Goal: Information Seeking & Learning: Check status

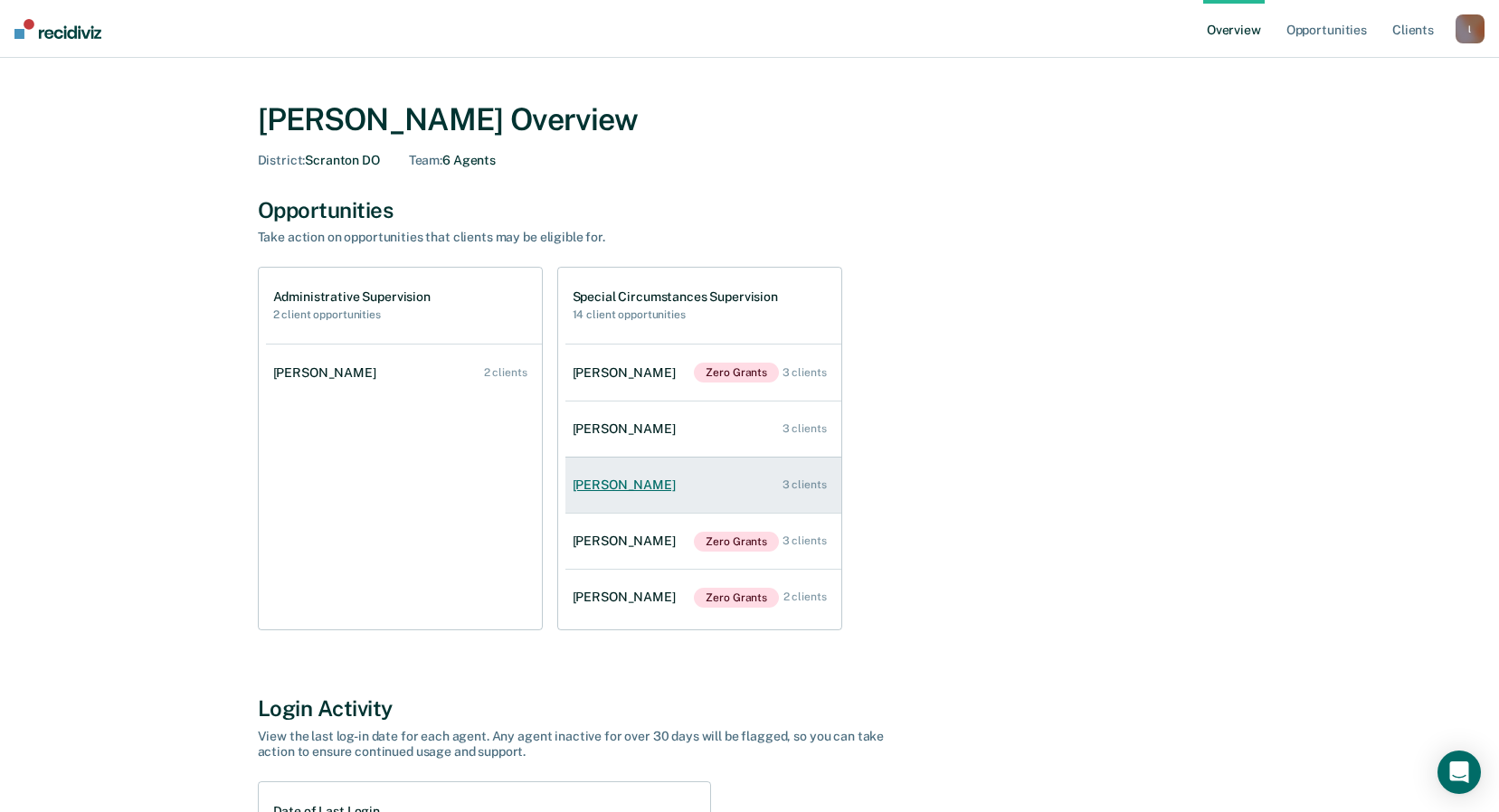
click at [619, 486] on div "[PERSON_NAME]" at bounding box center [628, 485] width 111 height 15
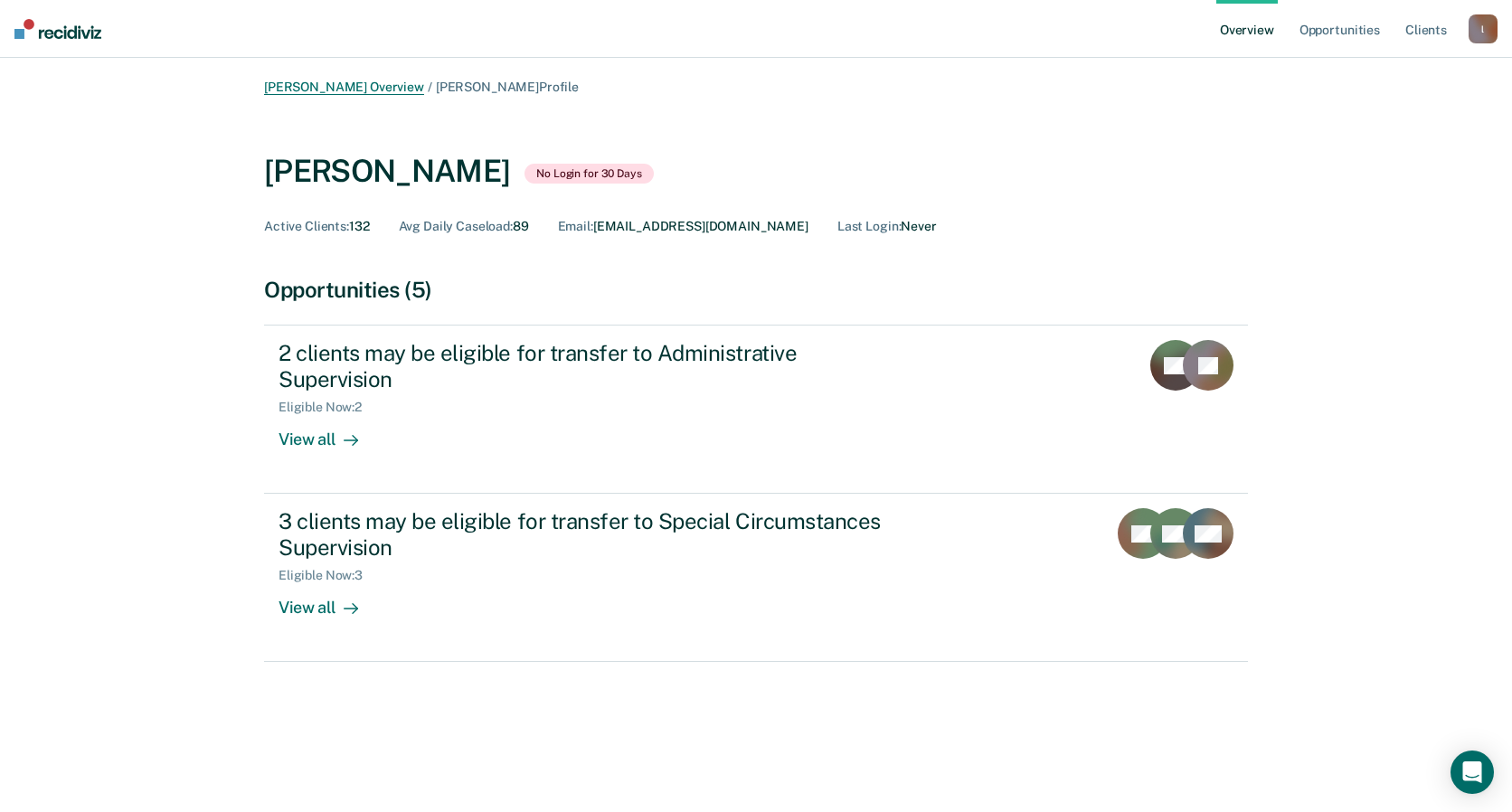
click at [363, 92] on link "[PERSON_NAME] Overview" at bounding box center [343, 87] width 160 height 15
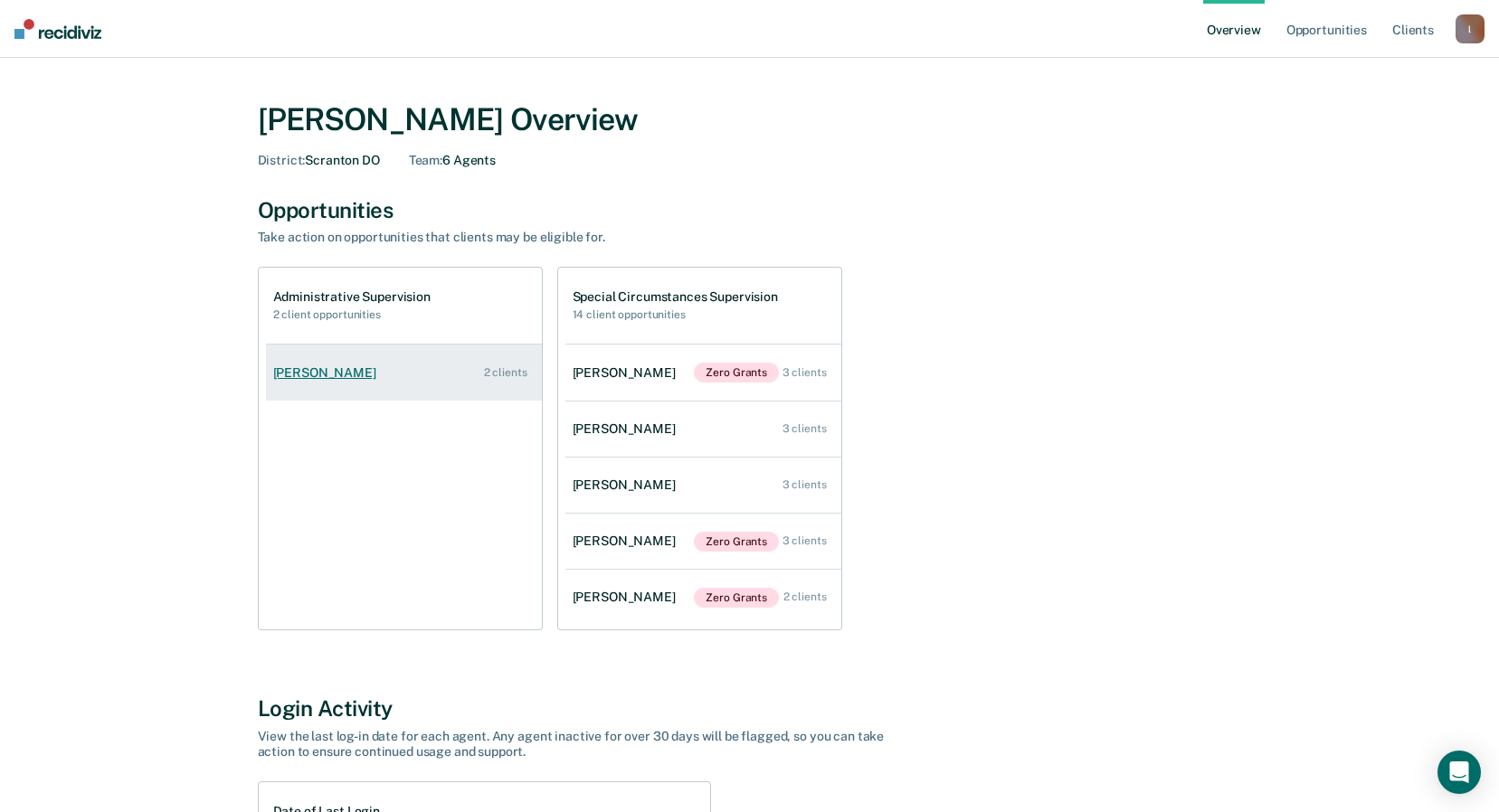
click at [324, 369] on div "[PERSON_NAME]" at bounding box center [328, 373] width 111 height 15
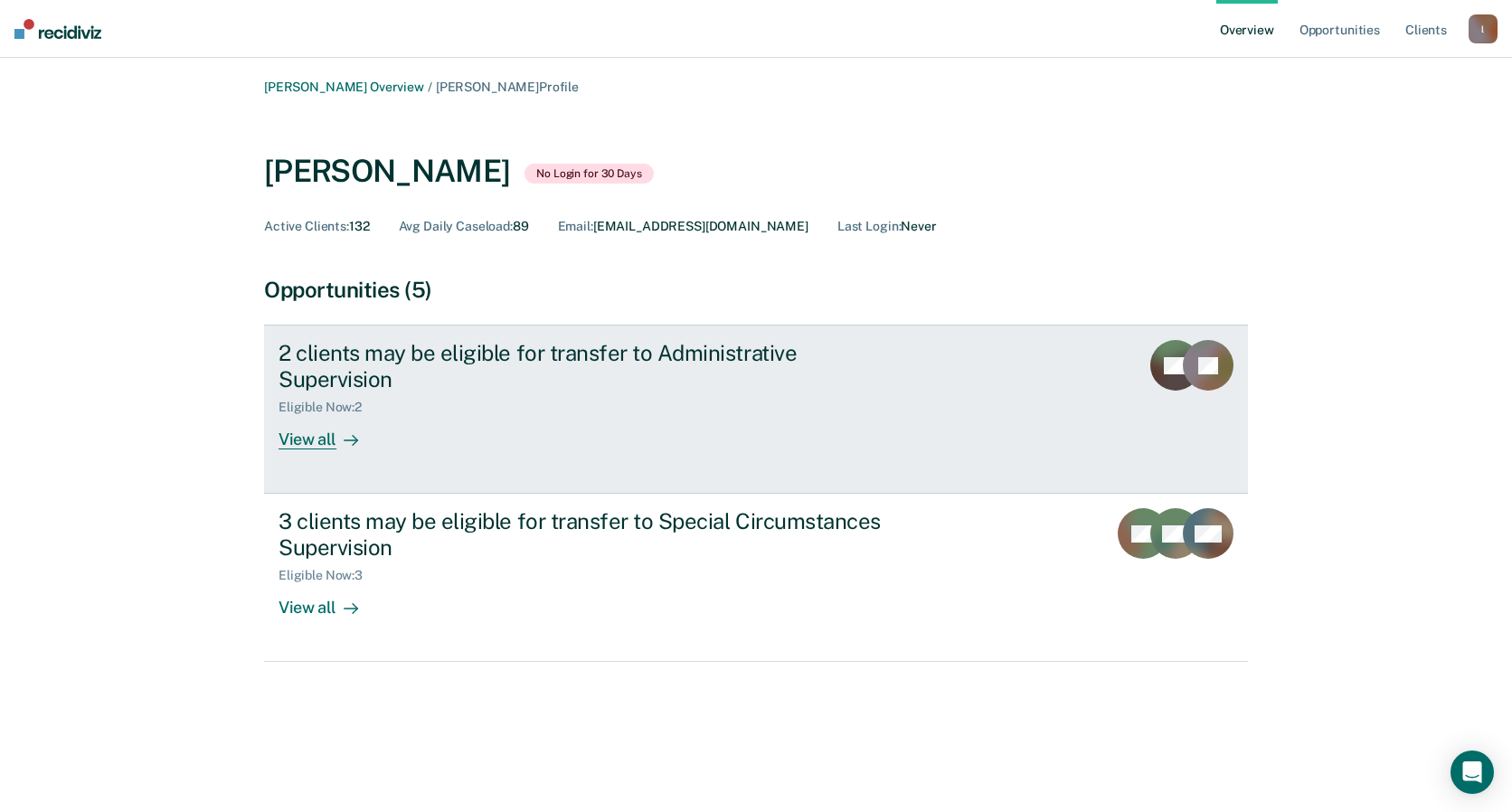
click at [1193, 365] on rect at bounding box center [1208, 366] width 51 height 51
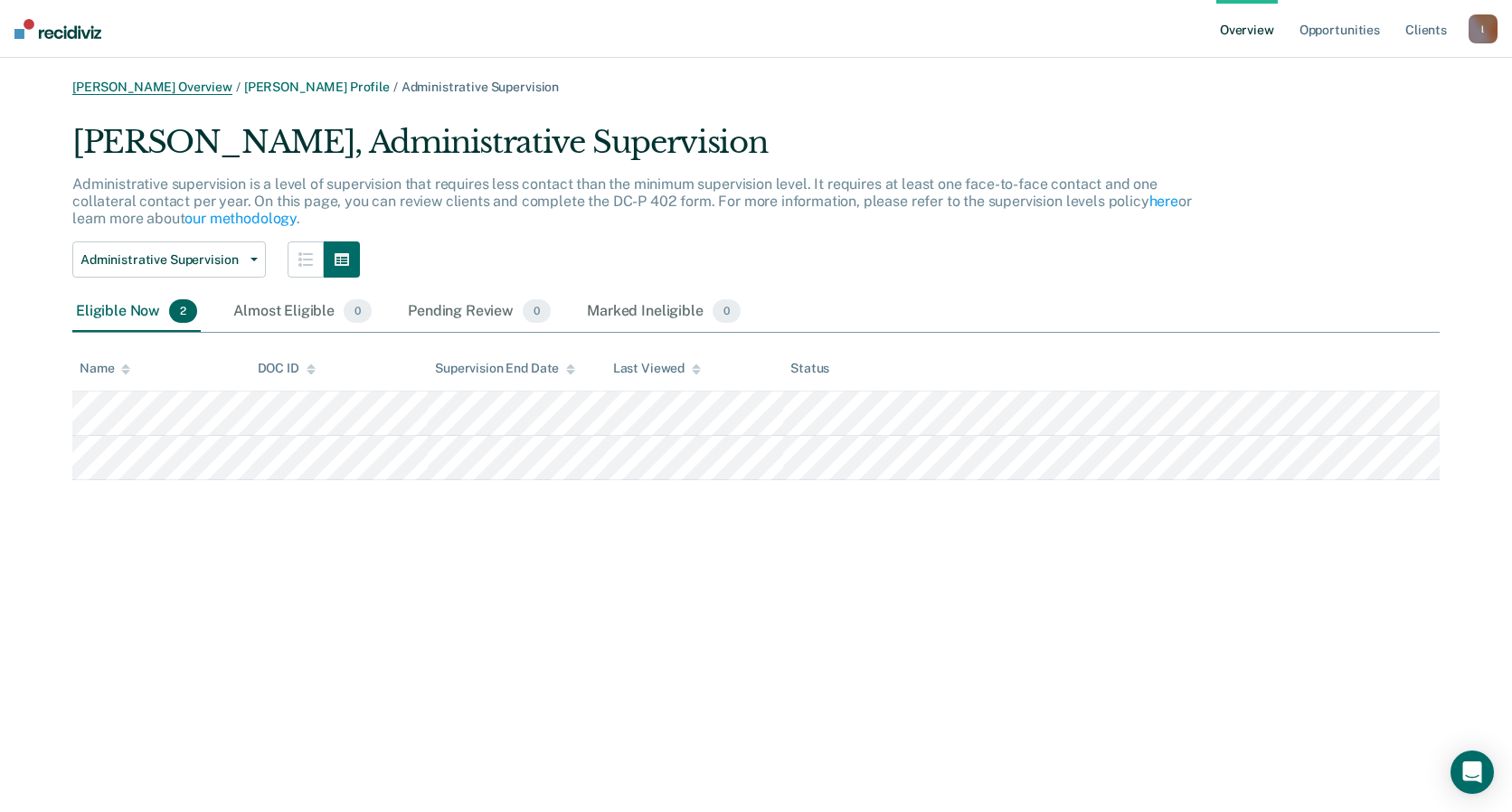
click at [148, 85] on link "[PERSON_NAME] Overview" at bounding box center [152, 87] width 160 height 15
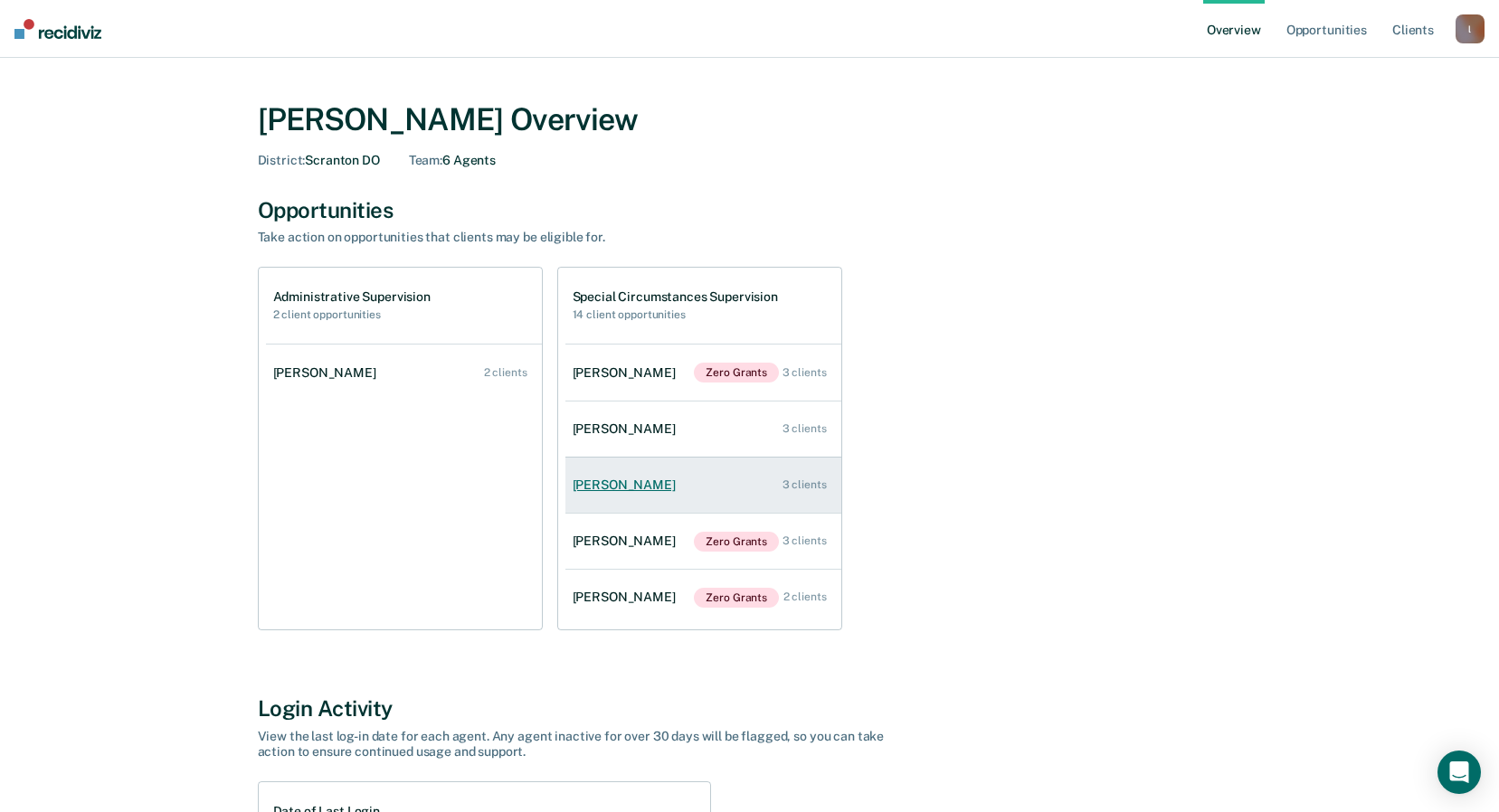
click at [618, 483] on div "[PERSON_NAME]" at bounding box center [628, 485] width 111 height 15
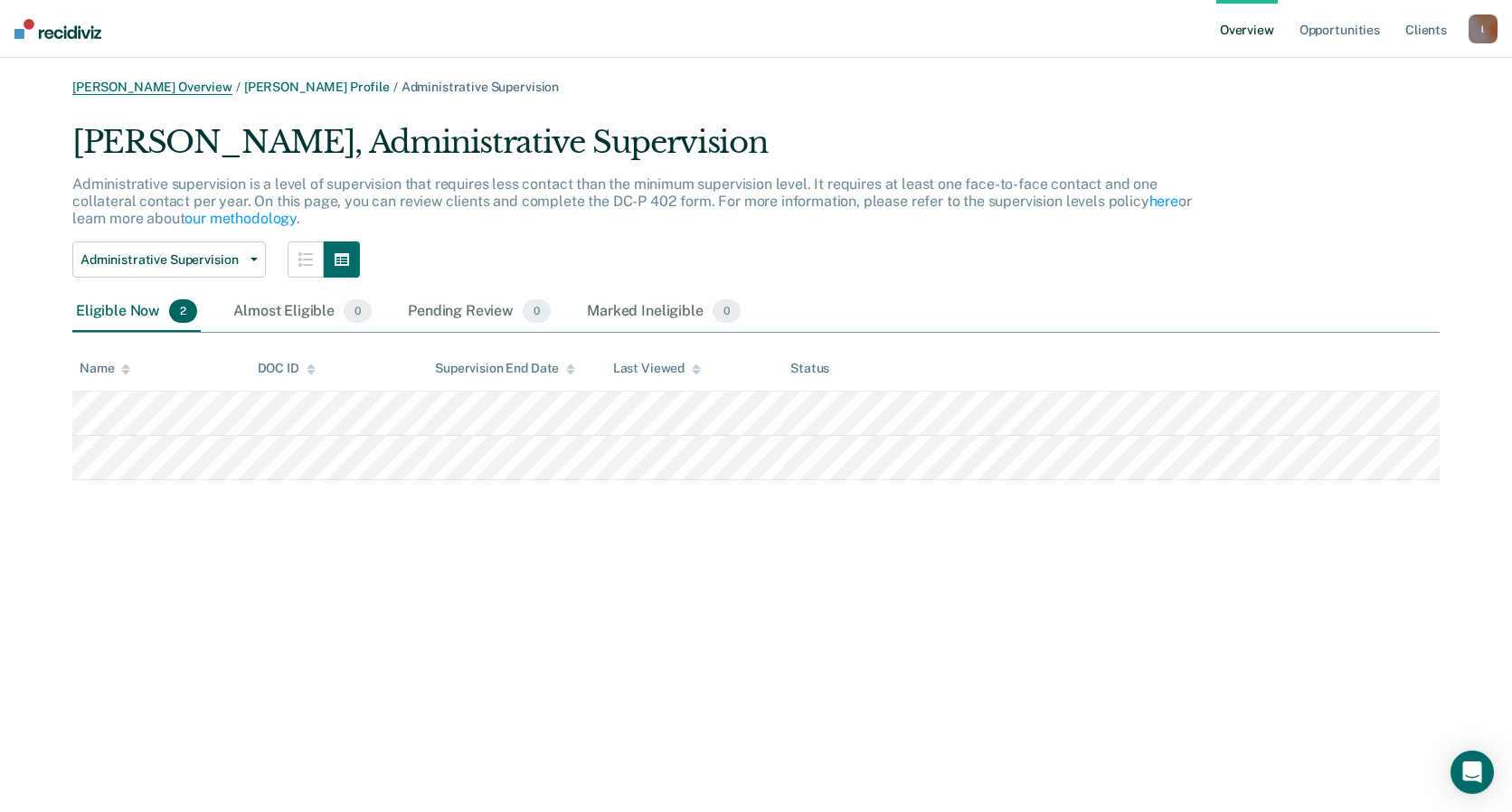
click at [161, 86] on link "[PERSON_NAME] Overview" at bounding box center [152, 87] width 160 height 15
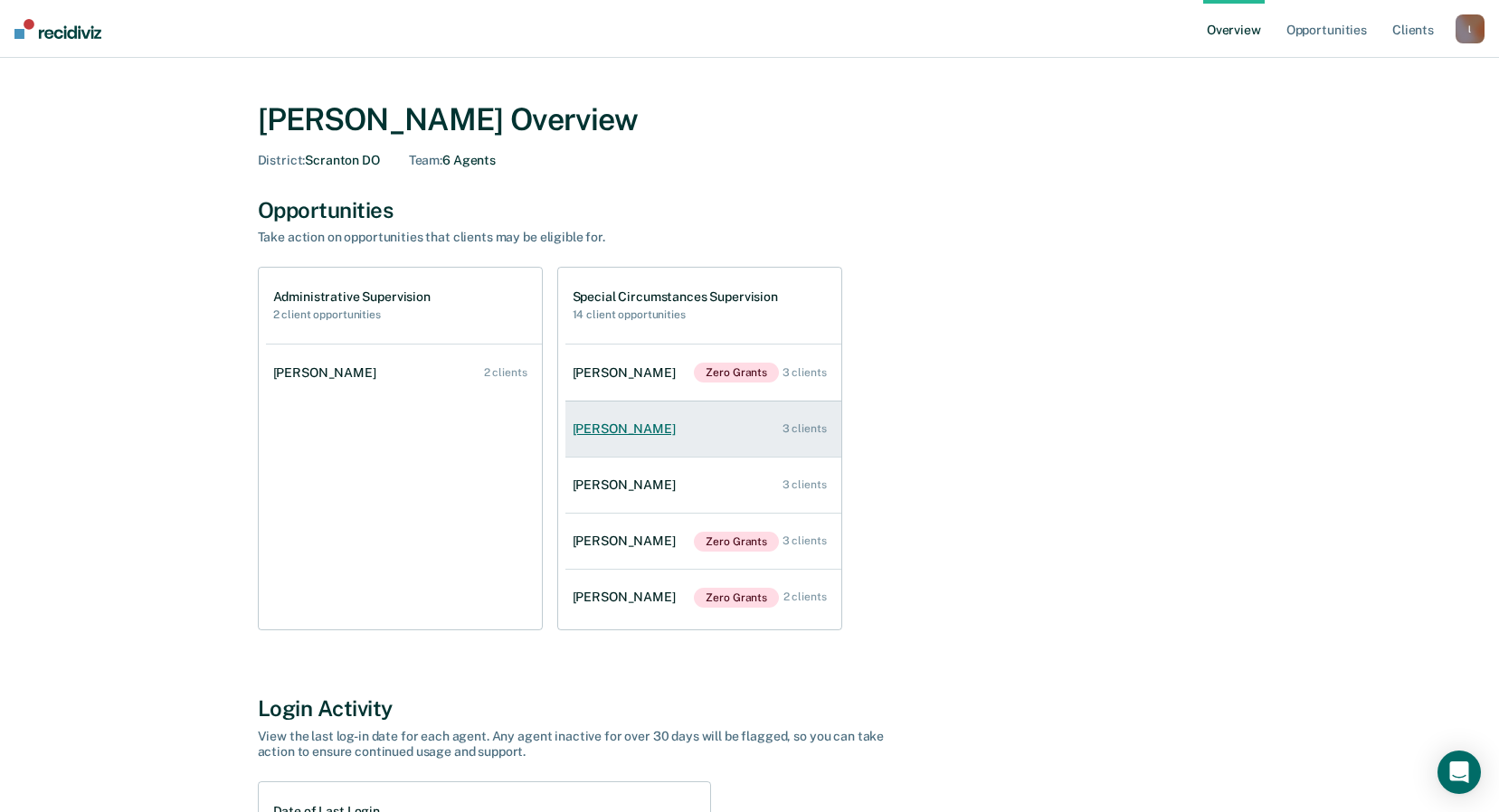
click at [605, 428] on div "[PERSON_NAME]" at bounding box center [628, 429] width 111 height 15
